Goal: Information Seeking & Learning: Learn about a topic

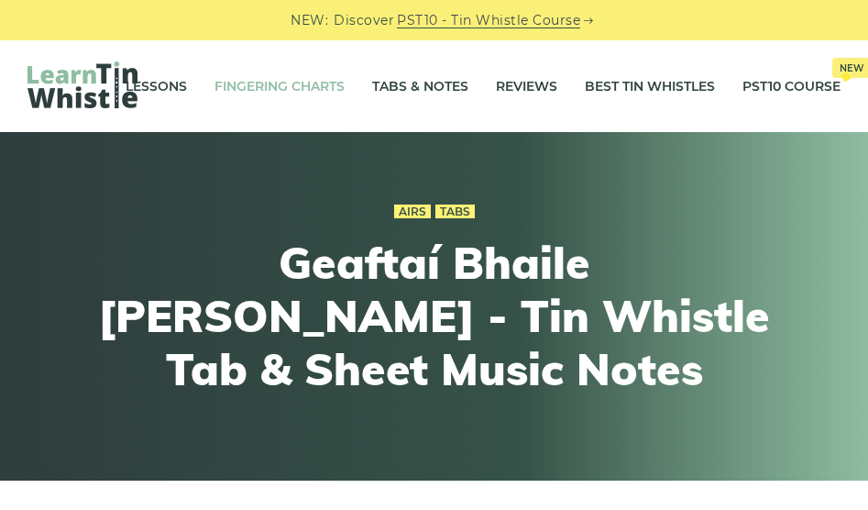
click at [294, 88] on link "Fingering Charts" at bounding box center [279, 86] width 130 height 46
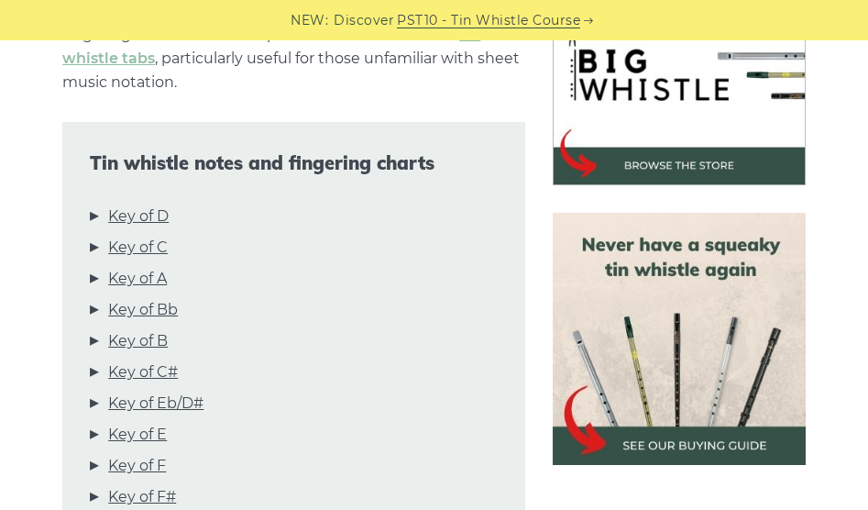
scroll to position [593, 0]
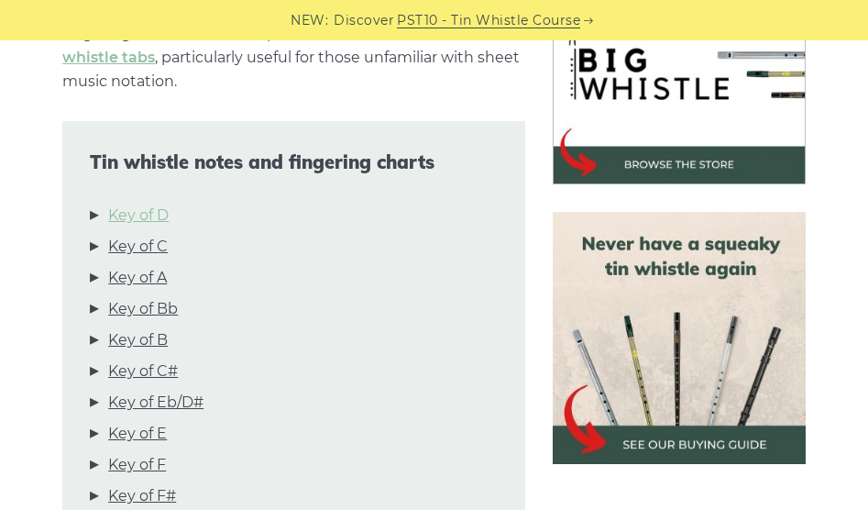
click at [138, 215] on link "Key of D" at bounding box center [138, 215] width 60 height 24
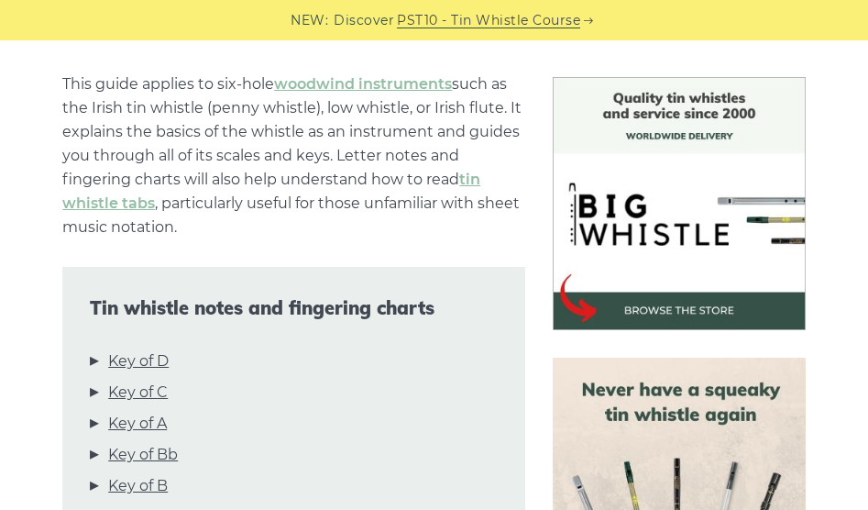
scroll to position [0, 0]
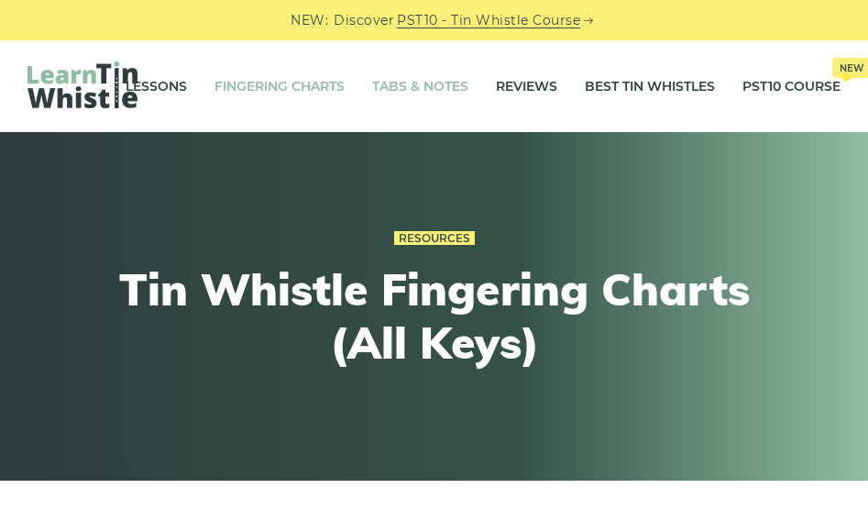
click at [397, 83] on link "Tabs & Notes" at bounding box center [420, 86] width 96 height 46
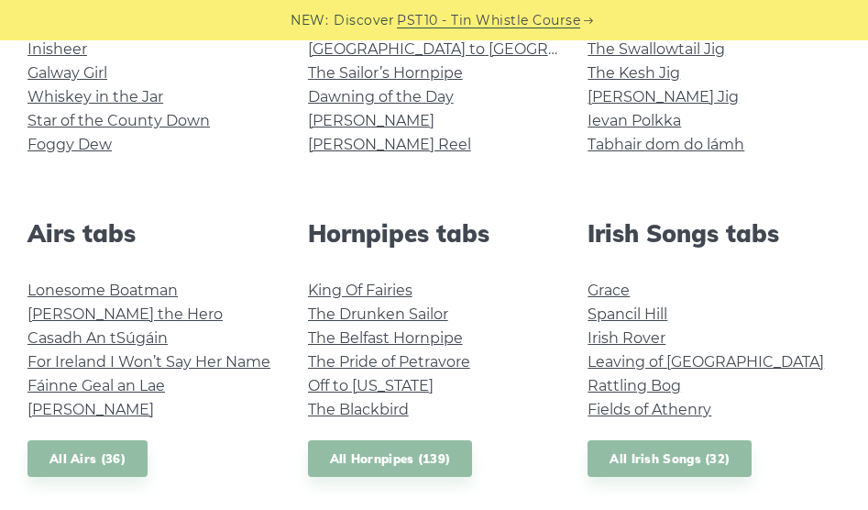
scroll to position [597, 0]
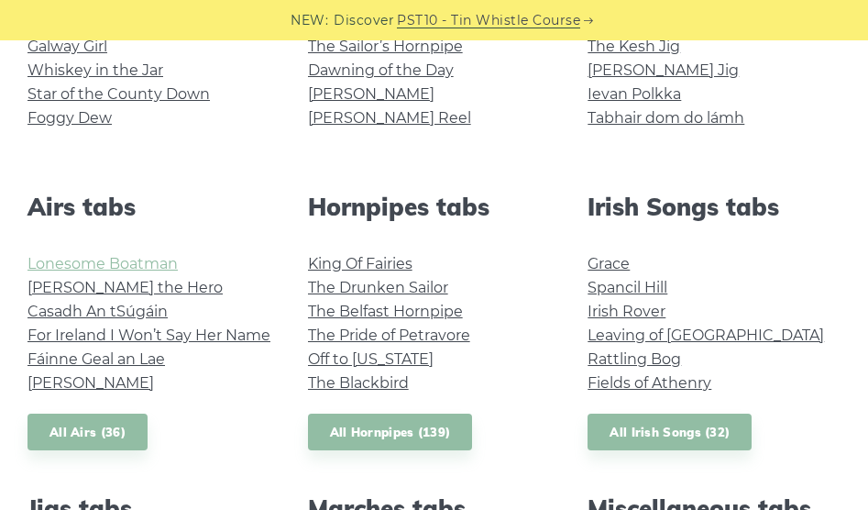
click at [137, 269] on link "Lonesome Boatman" at bounding box center [102, 263] width 150 height 17
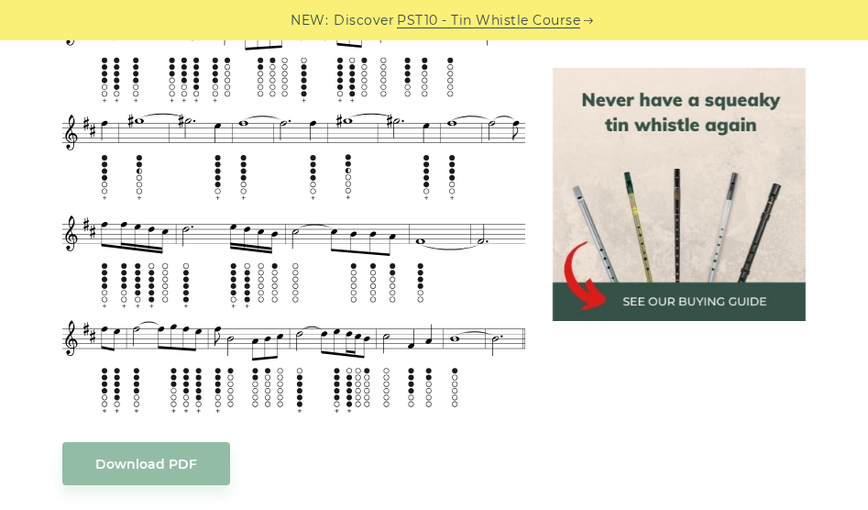
scroll to position [835, 0]
